Goal: Task Accomplishment & Management: Manage account settings

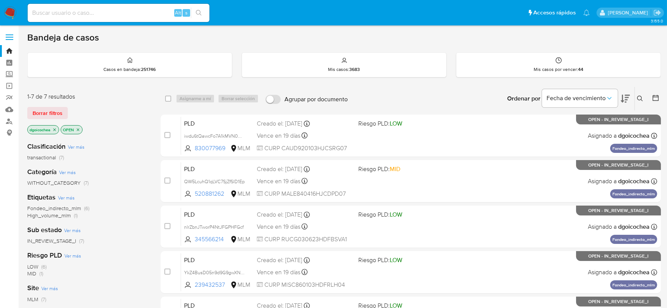
click at [642, 98] on icon at bounding box center [640, 98] width 6 height 6
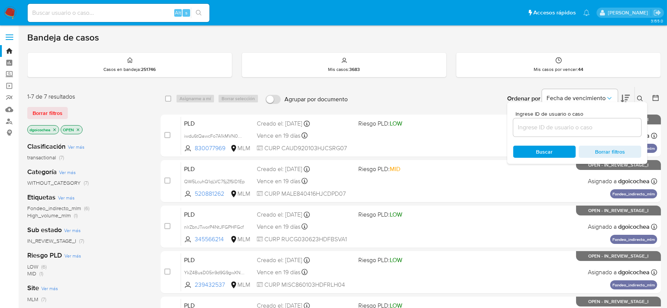
click at [603, 134] on div at bounding box center [577, 127] width 128 height 18
click at [600, 130] on input at bounding box center [577, 127] width 128 height 10
paste input "216909728"
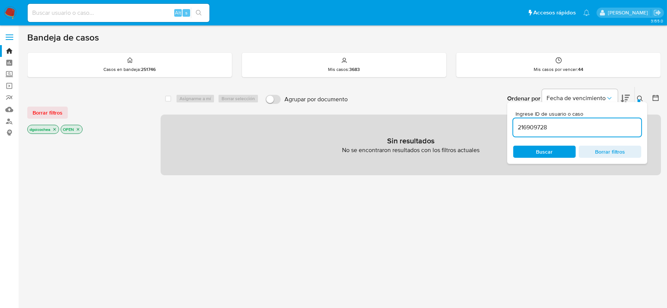
click at [592, 128] on input "216909728" at bounding box center [577, 127] width 128 height 10
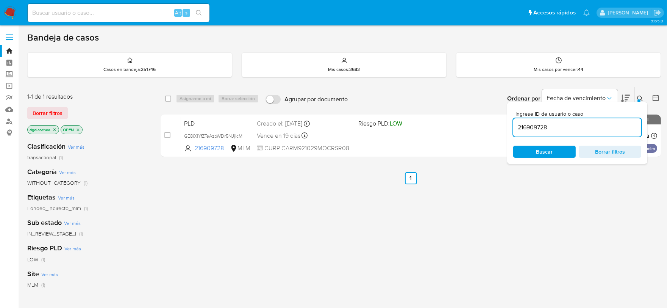
click at [511, 213] on div "select-all-cases-checkbox Asignarme a mí Borrar selección Agrupar por documento…" at bounding box center [411, 257] width 500 height 343
click at [499, 183] on ul "Anterior 1 Siguiente" at bounding box center [411, 178] width 500 height 12
click at [641, 98] on icon at bounding box center [640, 98] width 6 height 6
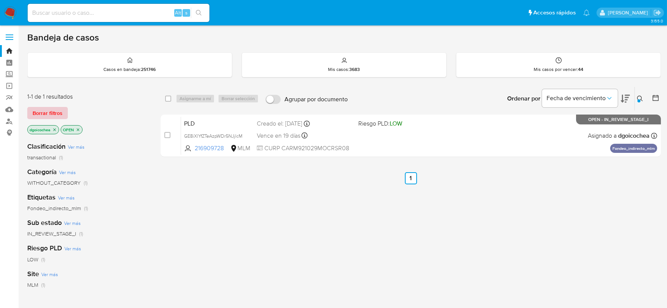
click at [42, 108] on span "Borrar filtros" at bounding box center [48, 113] width 30 height 11
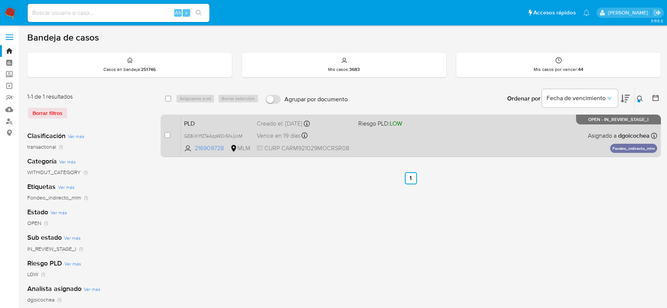
click at [187, 123] on span "PLD" at bounding box center [217, 123] width 67 height 10
click at [191, 124] on span "PLD" at bounding box center [217, 123] width 67 height 10
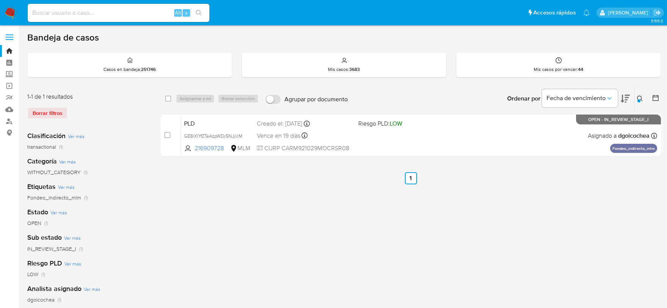
click at [642, 96] on icon at bounding box center [640, 98] width 6 height 6
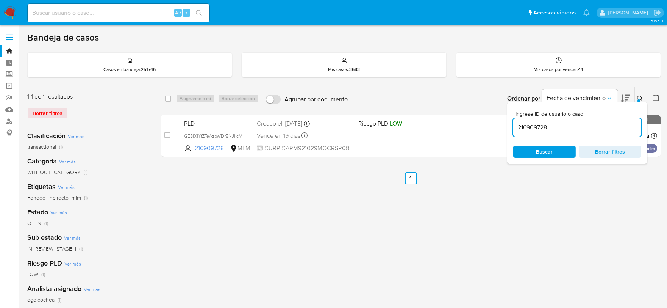
click at [569, 125] on input "216909728" at bounding box center [577, 127] width 128 height 10
click at [567, 126] on input "216909728" at bounding box center [577, 127] width 128 height 10
type input "72406460"
click at [635, 96] on button at bounding box center [641, 98] width 12 height 9
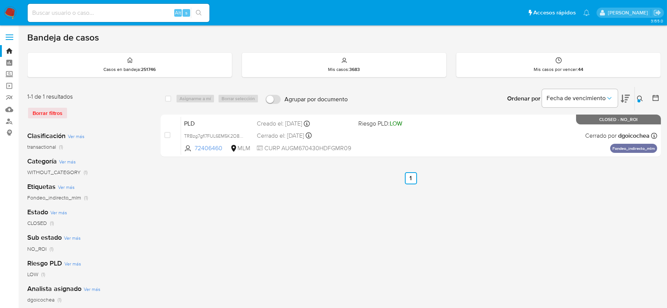
click at [639, 97] on icon at bounding box center [640, 98] width 6 height 6
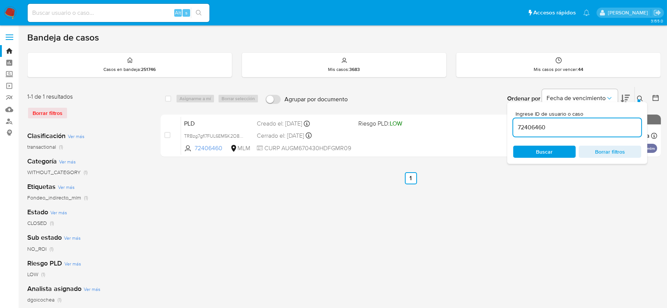
click at [612, 128] on input "72406460" at bounding box center [577, 127] width 128 height 10
click at [637, 97] on icon at bounding box center [640, 98] width 6 height 6
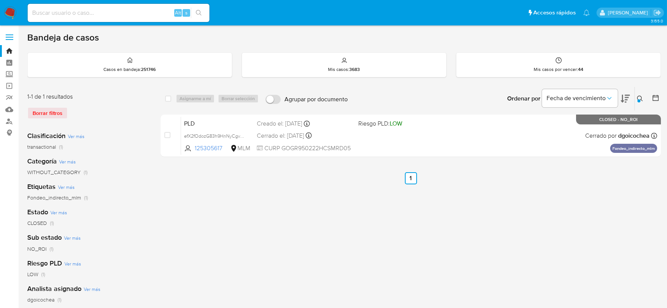
click at [641, 99] on icon at bounding box center [640, 98] width 6 height 6
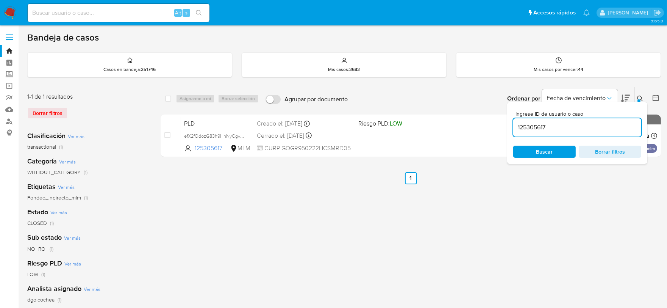
click at [589, 128] on input "125305617" at bounding box center [577, 127] width 128 height 10
type input "239432537"
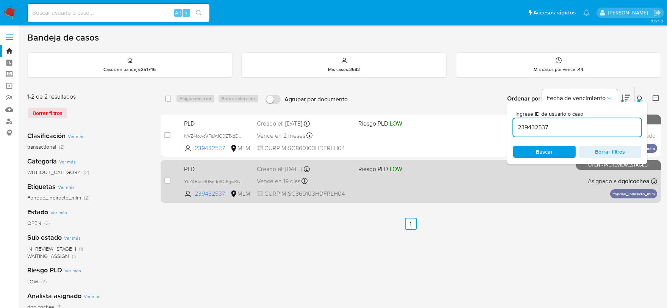
click at [190, 164] on span "PLD" at bounding box center [217, 168] width 67 height 10
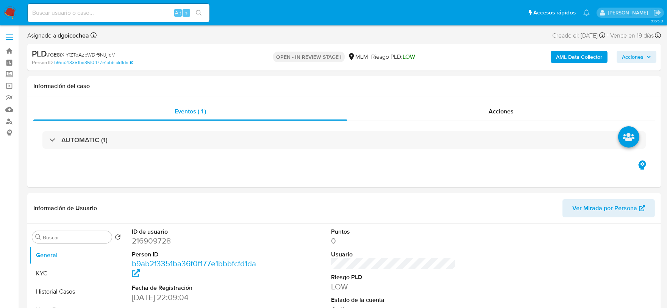
select select "10"
click at [115, 13] on input at bounding box center [119, 13] width 182 height 10
paste input "1018236596"
type input "1018236596"
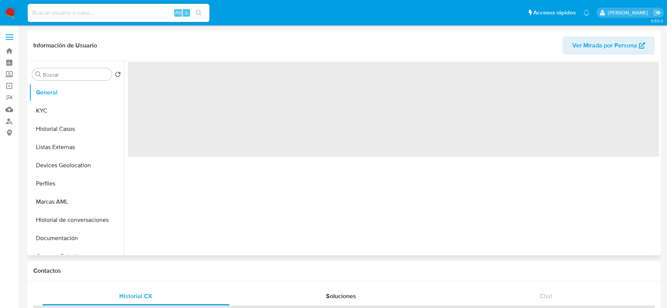
select select "10"
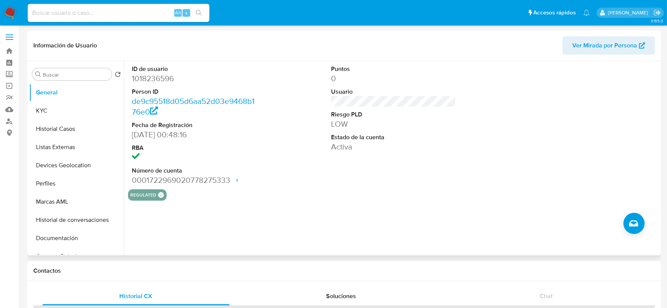
click at [141, 6] on div "Alt s" at bounding box center [119, 13] width 182 height 18
click at [72, 111] on button "KYC" at bounding box center [73, 111] width 89 height 18
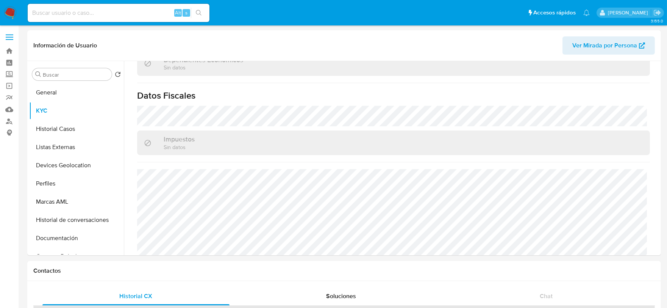
scroll to position [476, 0]
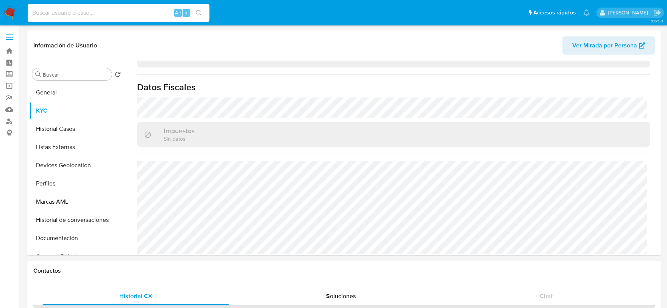
click at [58, 14] on input at bounding box center [119, 13] width 182 height 10
paste input "1311416521"
type input "1311416521"
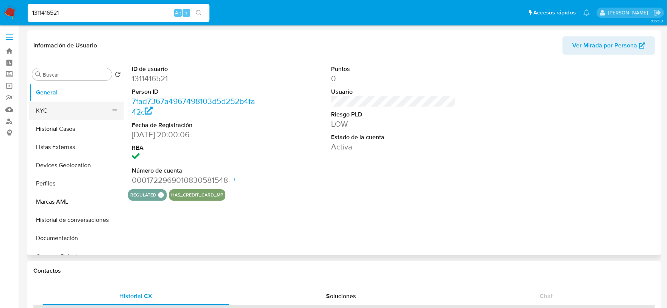
select select "10"
click at [62, 111] on button "KYC" at bounding box center [73, 111] width 89 height 18
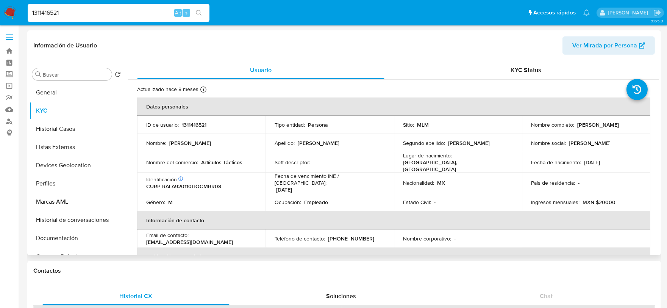
click at [459, 142] on p "Lauriano" at bounding box center [469, 142] width 42 height 7
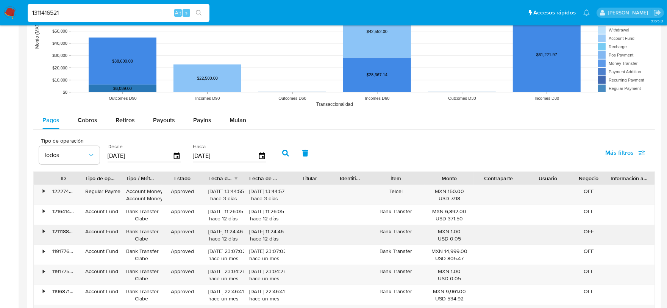
scroll to position [715, 0]
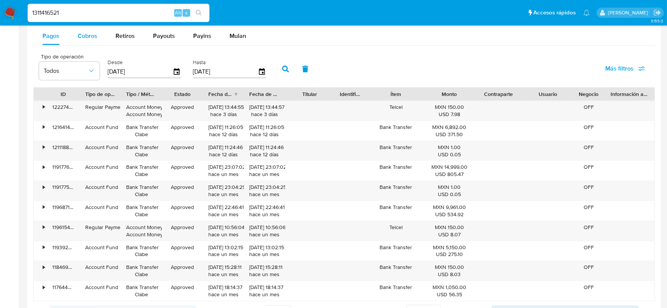
click at [90, 35] on span "Cobros" at bounding box center [88, 35] width 20 height 9
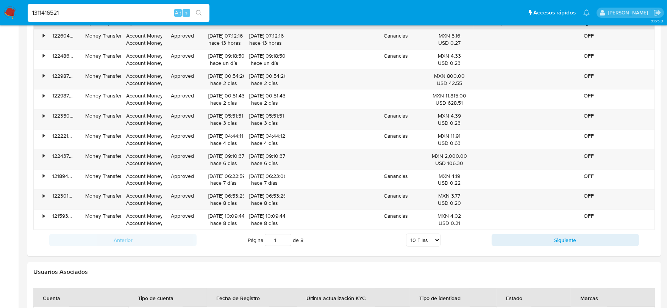
scroll to position [876, 0]
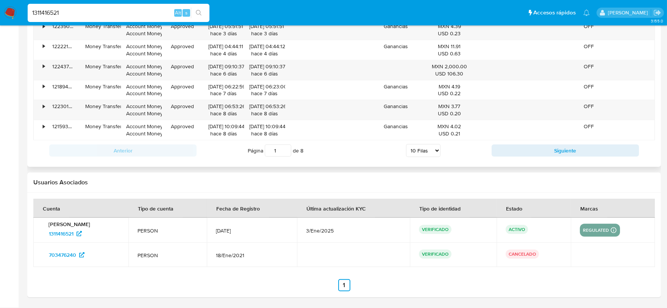
click at [426, 156] on select "5 Filas 10 Filas 20 Filas 25 Filas 50 Filas 100 Filas" at bounding box center [423, 150] width 34 height 13
select select "100"
click at [406, 144] on select "5 Filas 10 Filas 20 Filas 25 Filas 50 Filas 100 Filas" at bounding box center [423, 150] width 34 height 13
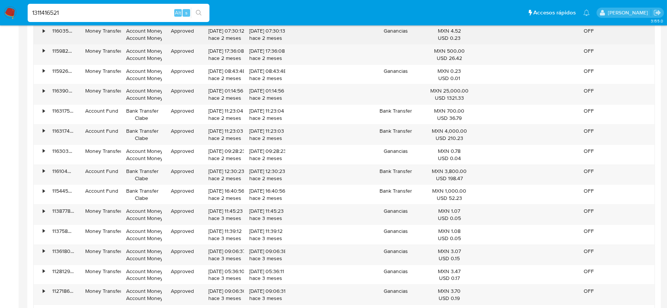
scroll to position [2198, 0]
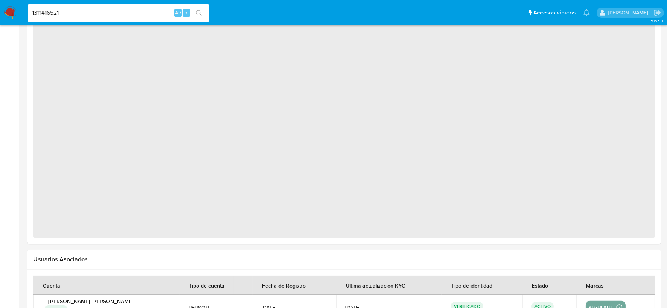
select select "10"
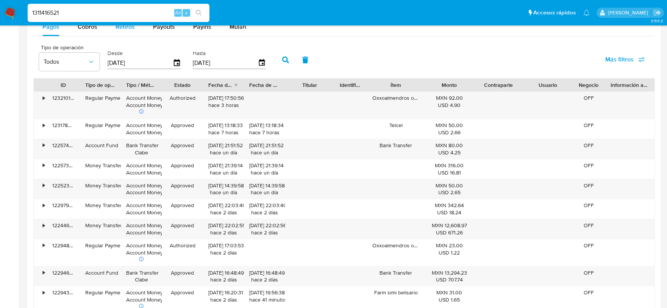
scroll to position [631, 0]
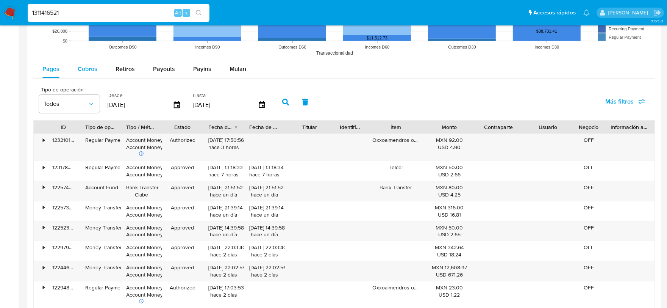
click at [92, 62] on div "Cobros" at bounding box center [88, 69] width 20 height 18
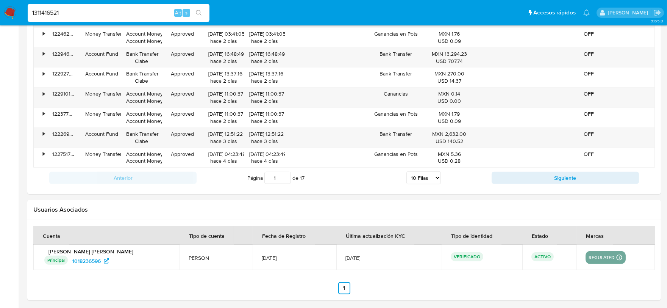
scroll to position [801, 0]
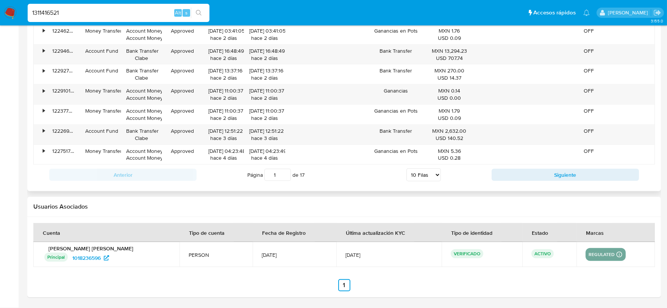
click at [425, 175] on select "5 Filas 10 Filas 20 Filas 25 Filas 50 Filas 100 Filas" at bounding box center [423, 174] width 34 height 13
select select "100"
click at [406, 169] on select "5 Filas 10 Filas 20 Filas 25 Filas 50 Filas 100 Filas" at bounding box center [423, 174] width 34 height 13
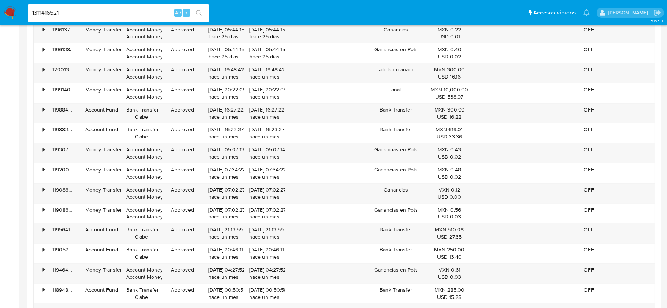
scroll to position [1769, 0]
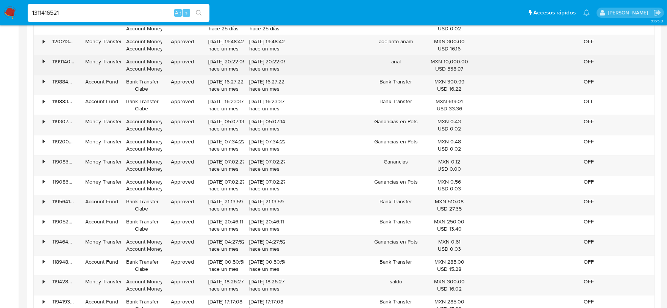
click at [44, 65] on div "•" at bounding box center [44, 61] width 2 height 7
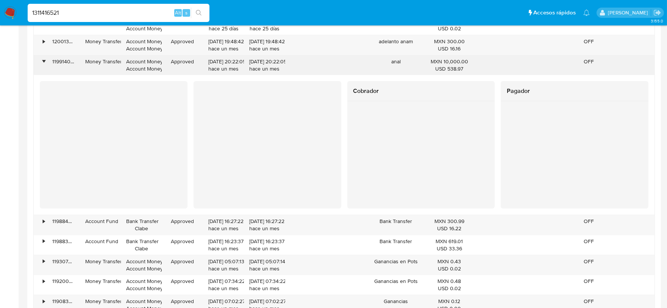
click at [44, 65] on div "•" at bounding box center [44, 61] width 2 height 7
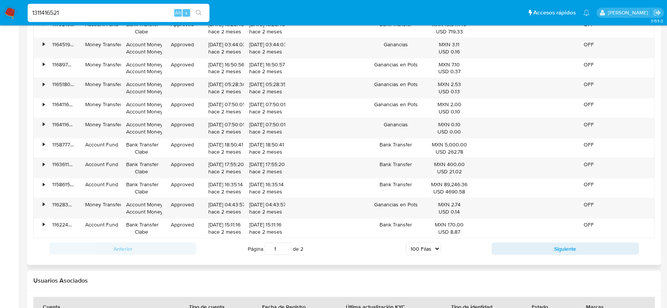
scroll to position [2526, 0]
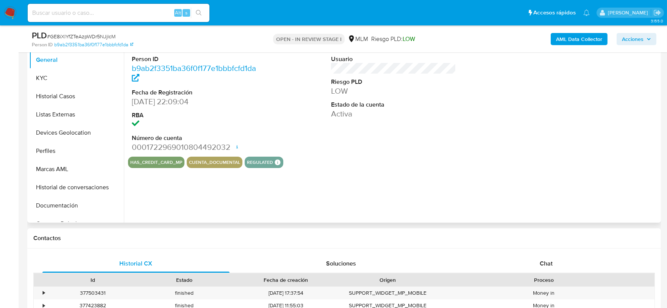
select select "10"
click at [342, 203] on div "ID de usuario 216909728 Person ID b9ab2f3351ba36f0f177e1bbbfcfd1da Fecha de Reg…" at bounding box center [391, 125] width 535 height 194
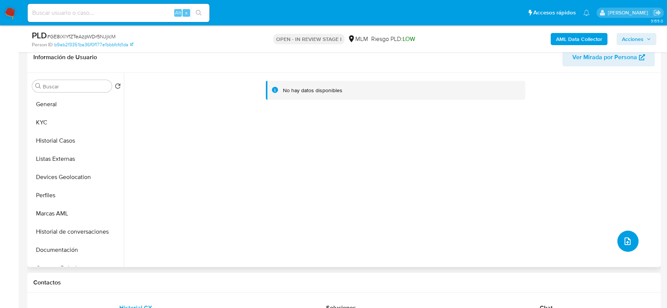
click at [631, 238] on button "upload-file" at bounding box center [627, 240] width 21 height 21
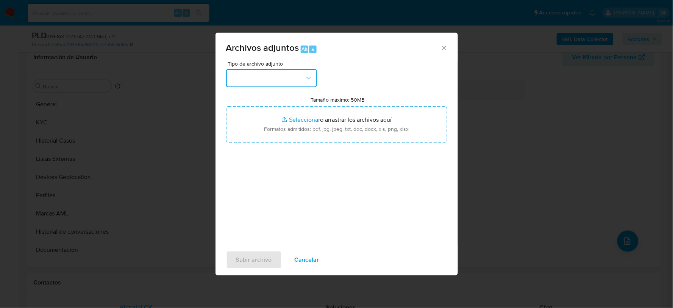
click at [239, 77] on button "button" at bounding box center [271, 78] width 91 height 18
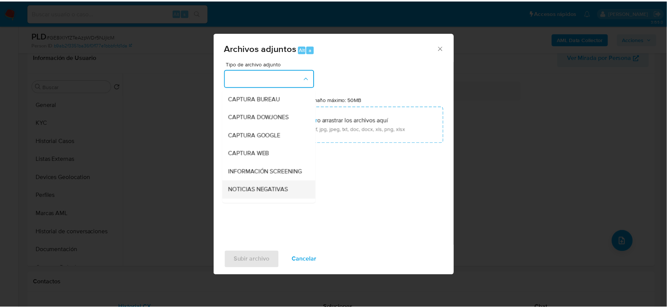
scroll to position [58, 0]
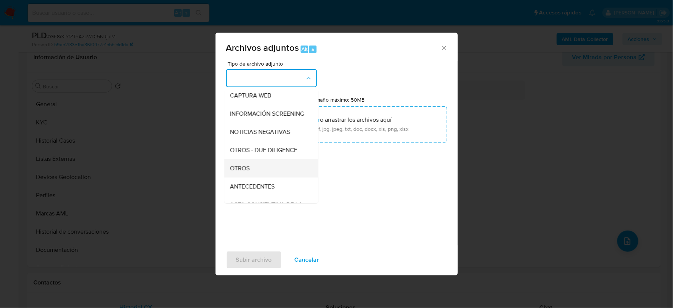
click at [257, 174] on div "OTROS" at bounding box center [268, 168] width 77 height 18
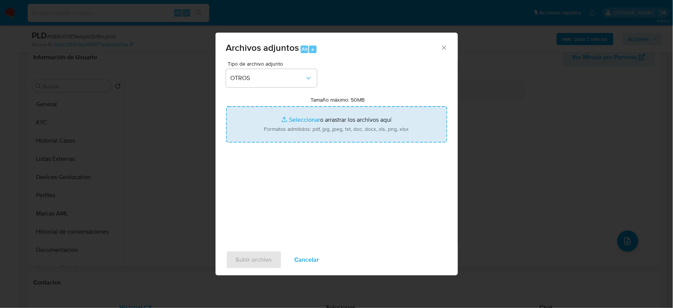
type input "C:\fakepath\216909728_MARIA CARLOS_JUL2025.pdf"
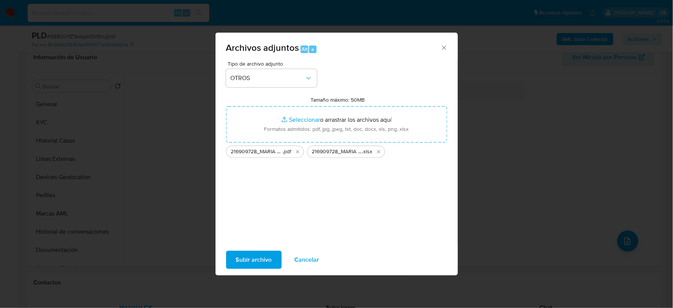
click at [250, 259] on span "Subir archivo" at bounding box center [254, 259] width 36 height 17
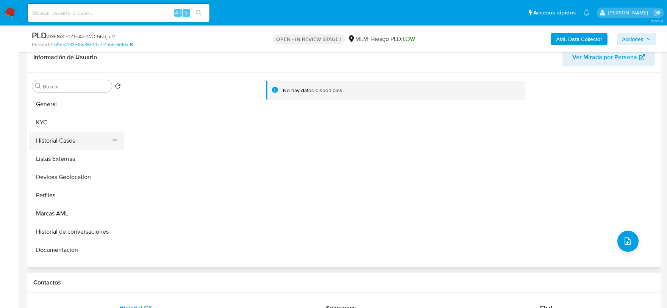
click at [45, 141] on button "Historial Casos" at bounding box center [73, 140] width 89 height 18
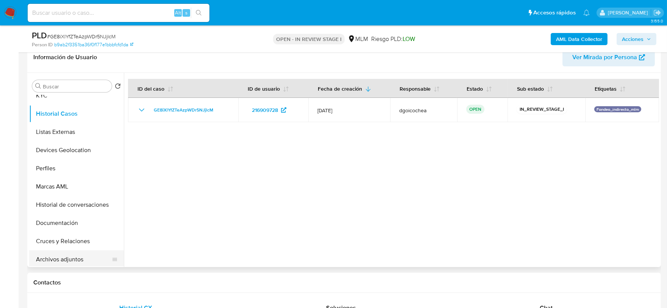
scroll to position [84, 0]
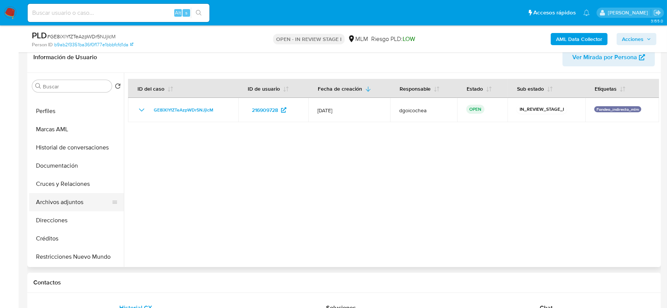
click at [70, 200] on button "Archivos adjuntos" at bounding box center [73, 202] width 89 height 18
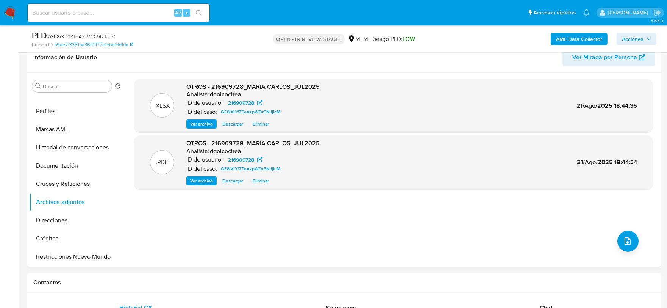
click at [636, 36] on span "Acciones" at bounding box center [633, 39] width 22 height 12
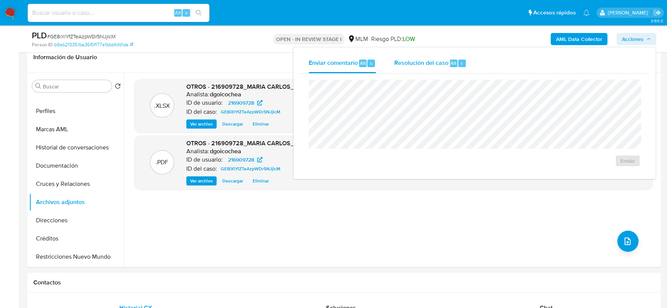
click at [430, 64] on span "Resolución del caso" at bounding box center [421, 62] width 54 height 9
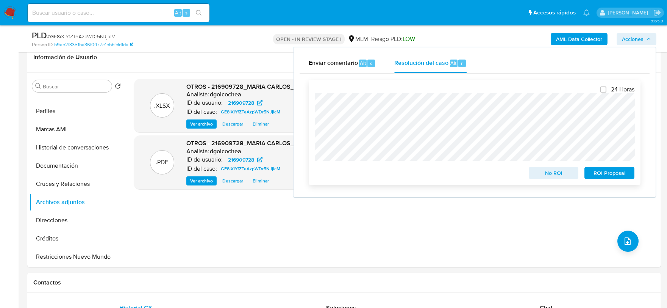
click at [547, 172] on span "No ROI" at bounding box center [553, 172] width 39 height 11
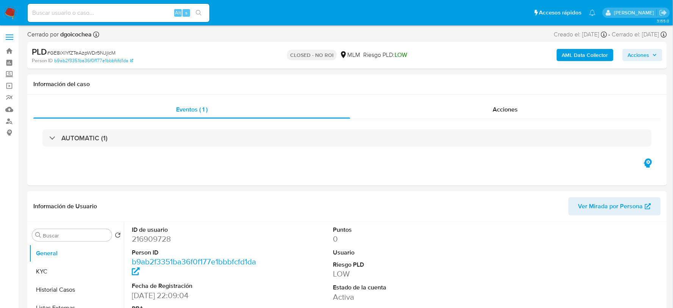
select select "10"
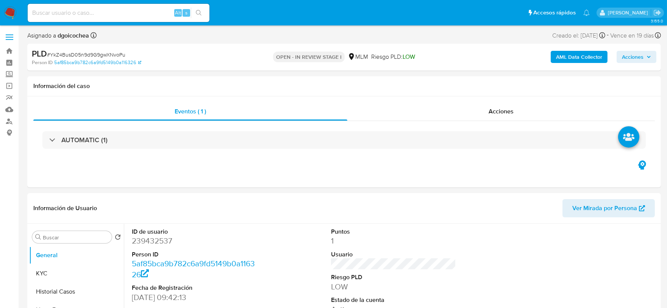
select select "10"
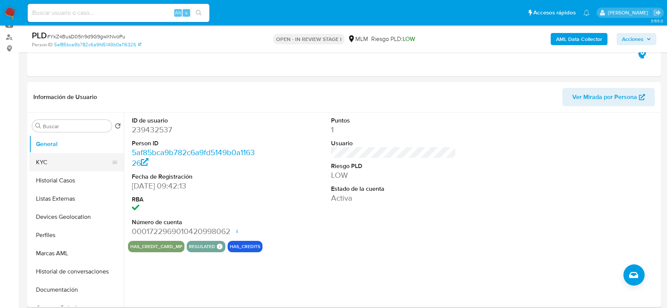
click at [63, 159] on button "KYC" at bounding box center [73, 162] width 89 height 18
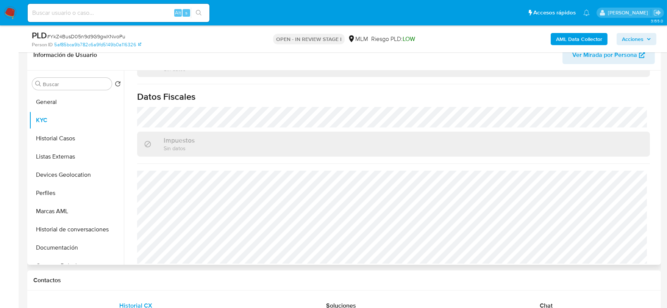
scroll to position [168, 0]
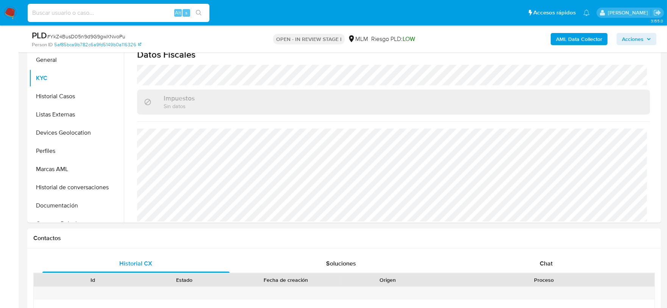
click at [72, 16] on input at bounding box center [119, 13] width 182 height 10
paste input "1041615327"
type input "1041615327"
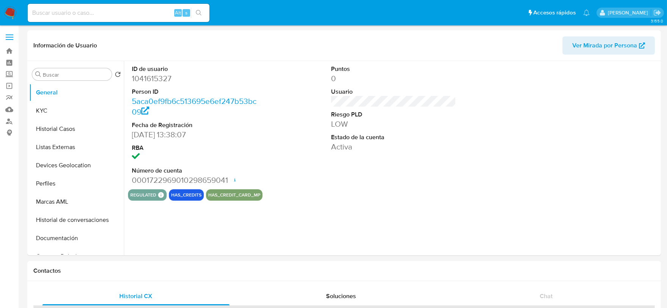
select select "10"
